Goal: Information Seeking & Learning: Learn about a topic

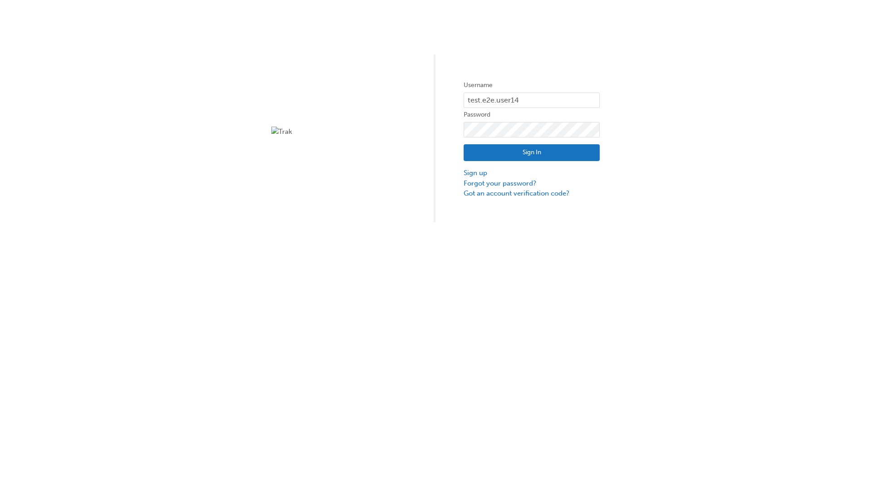
type input "test.e2e.user14"
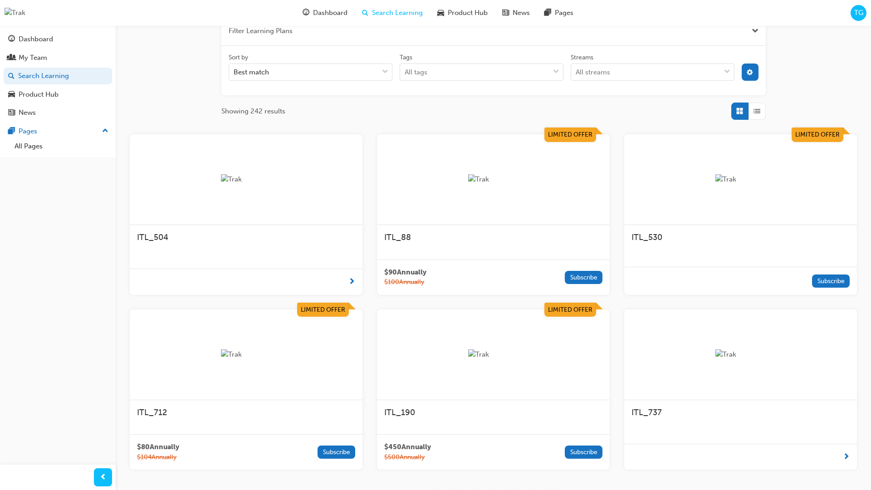
scroll to position [163, 0]
